Goal: Check status: Check status

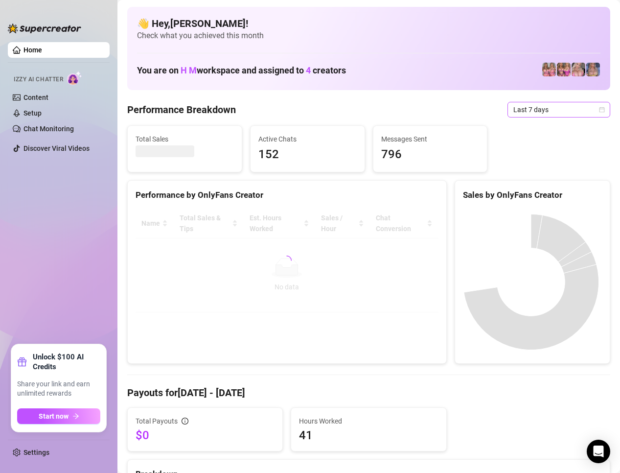
click at [555, 108] on span "Last 7 days" at bounding box center [559, 109] width 91 height 15
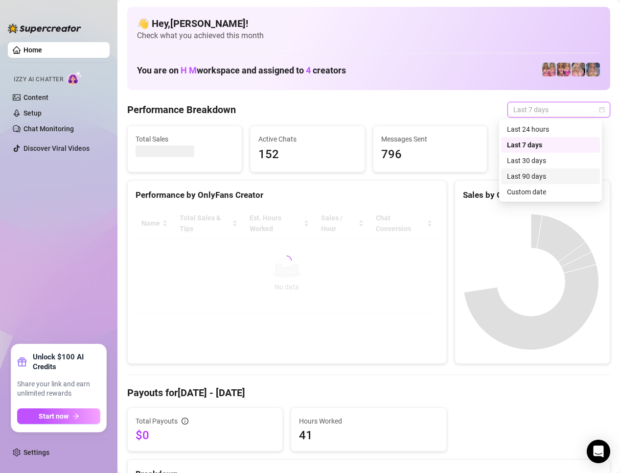
click at [527, 185] on div "Last 24 hours Last 7 days Last 30 days Last 90 days Custom date" at bounding box center [550, 160] width 99 height 78
click at [527, 185] on div "Custom date" at bounding box center [550, 192] width 99 height 16
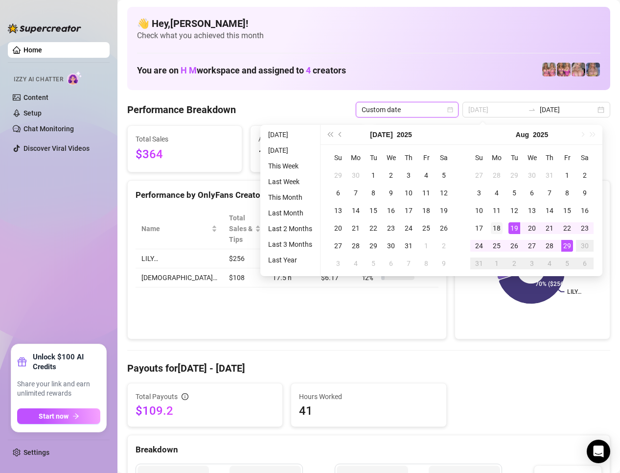
type input "[DATE]"
click at [498, 229] on div "18" at bounding box center [497, 228] width 12 height 12
type input "[DATE]"
click at [565, 245] on div "29" at bounding box center [568, 246] width 12 height 12
type input "[DATE]"
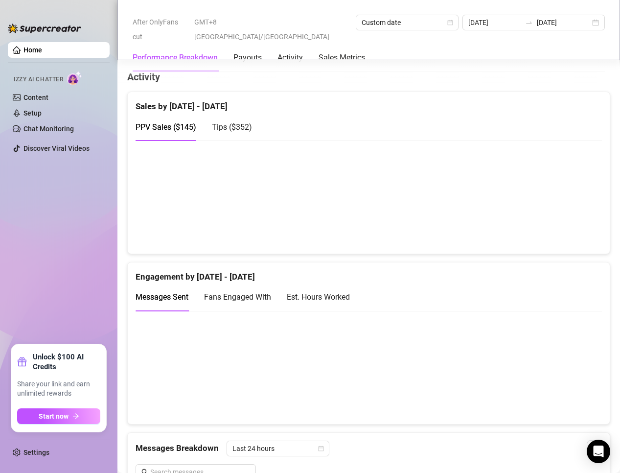
scroll to position [294, 0]
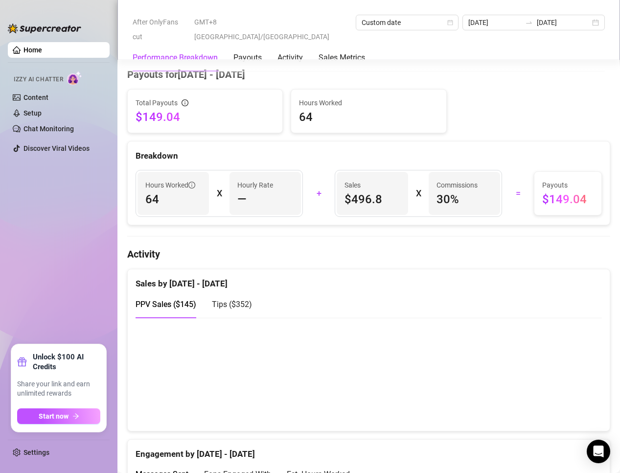
click at [548, 94] on div "Total Payouts $149.04 Hours Worked 64" at bounding box center [368, 111] width 491 height 44
click at [579, 307] on div "PPV Sales ( $145 ) Tips ( $352 )" at bounding box center [369, 304] width 467 height 28
